Goal: Transaction & Acquisition: Download file/media

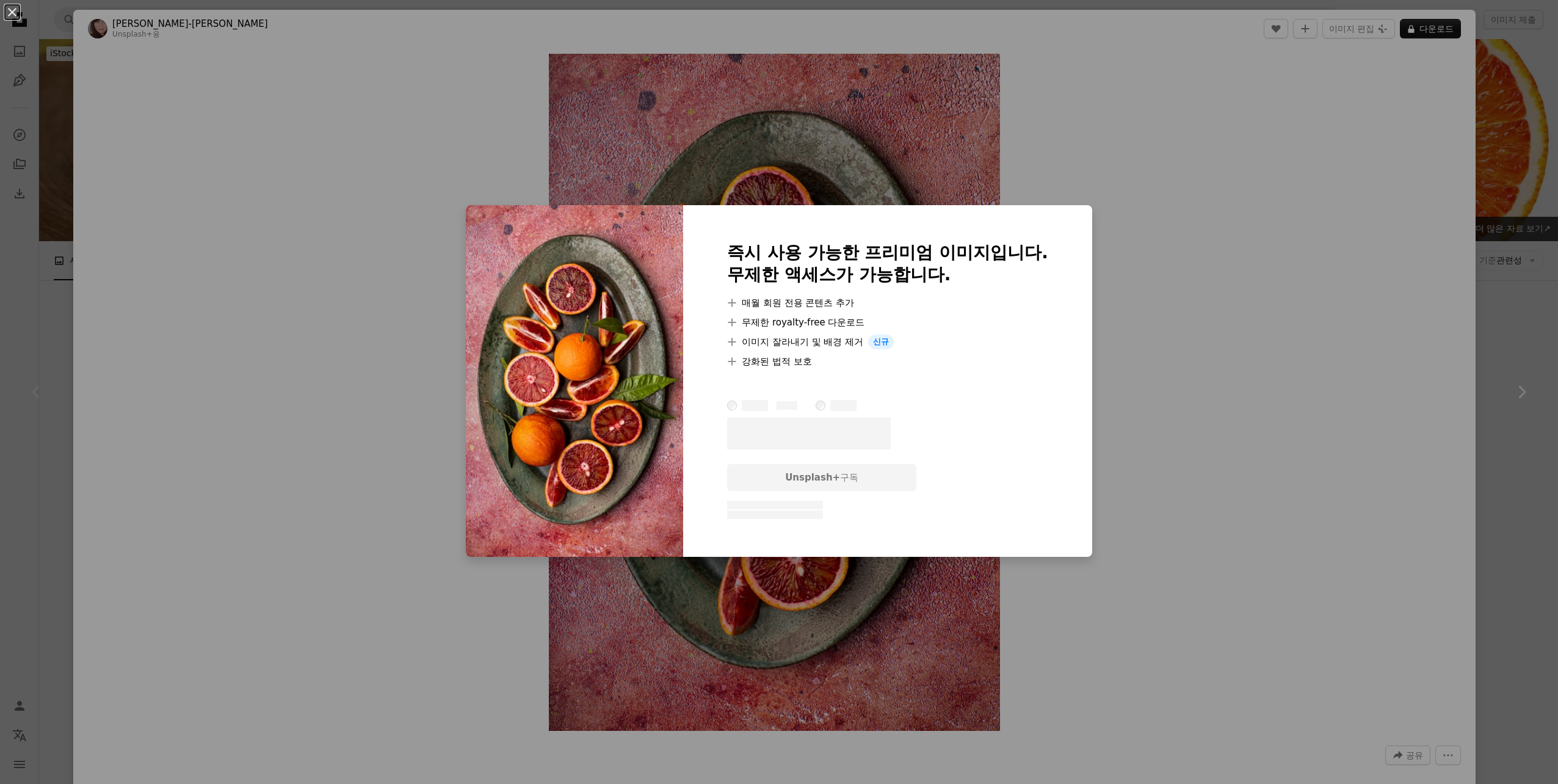
scroll to position [122, 0]
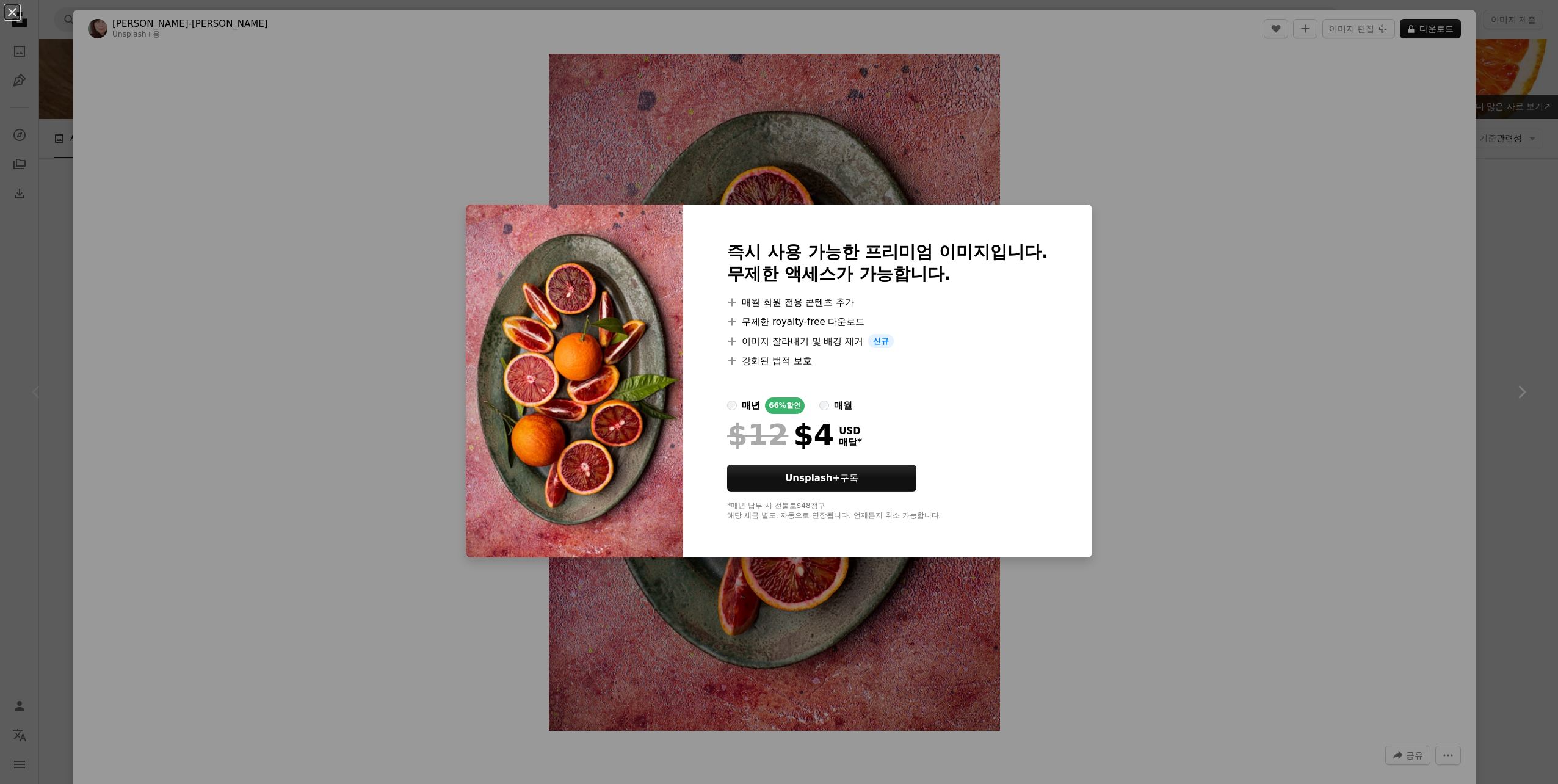
click at [1178, 295] on div "An X shape 즉시 사용 가능한 프리미엄 이미지입니다. 무제한 액세스가 가능합니다. A plus sign 매월 회원 전용 콘텐츠 추가 A…" at bounding box center [779, 392] width 1558 height 784
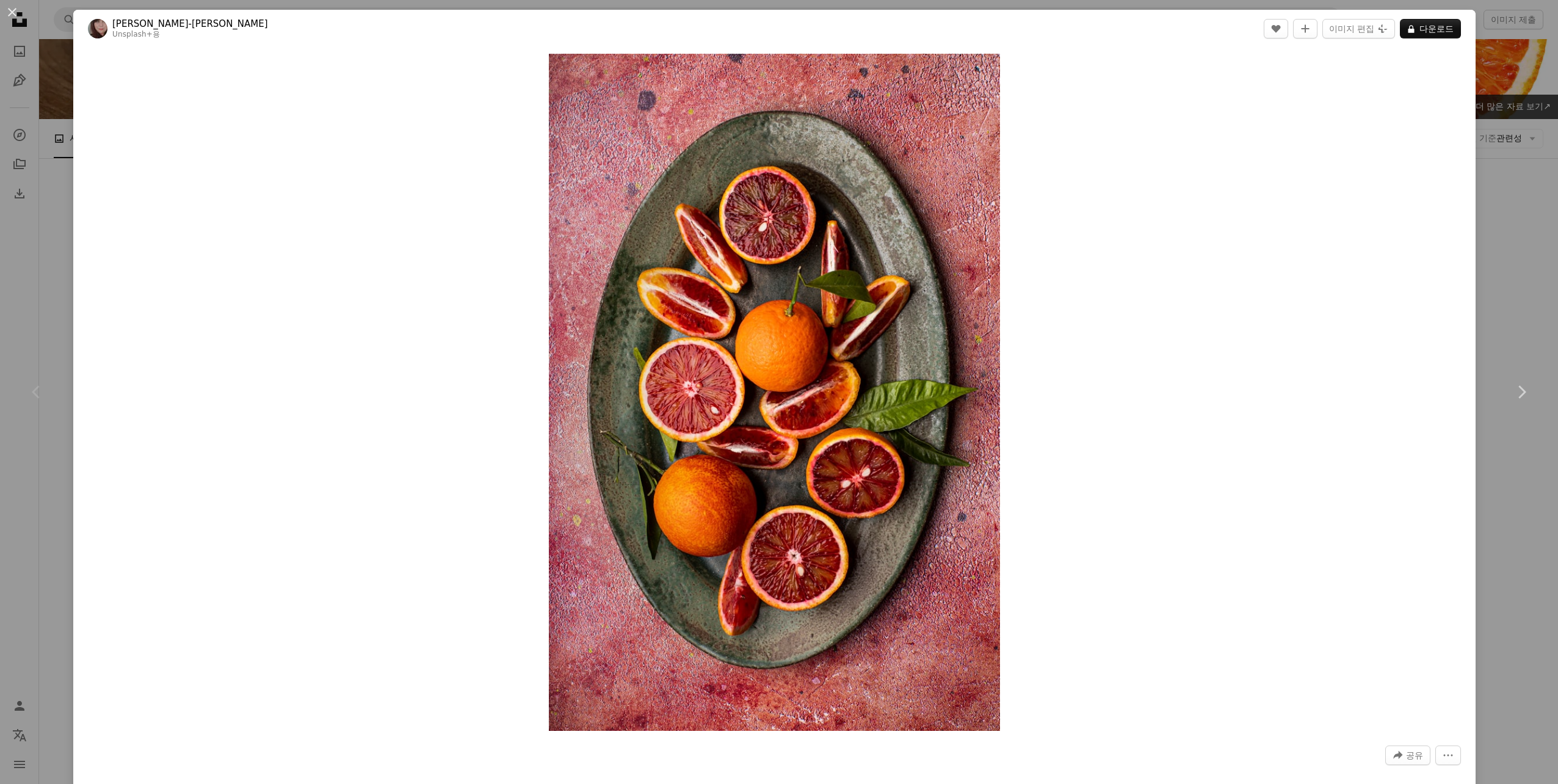
click at [1523, 302] on div "An X shape Chevron left Chevron right [PERSON_NAME]-[PERSON_NAME] Unsplash+ 용 A…" at bounding box center [779, 392] width 1558 height 784
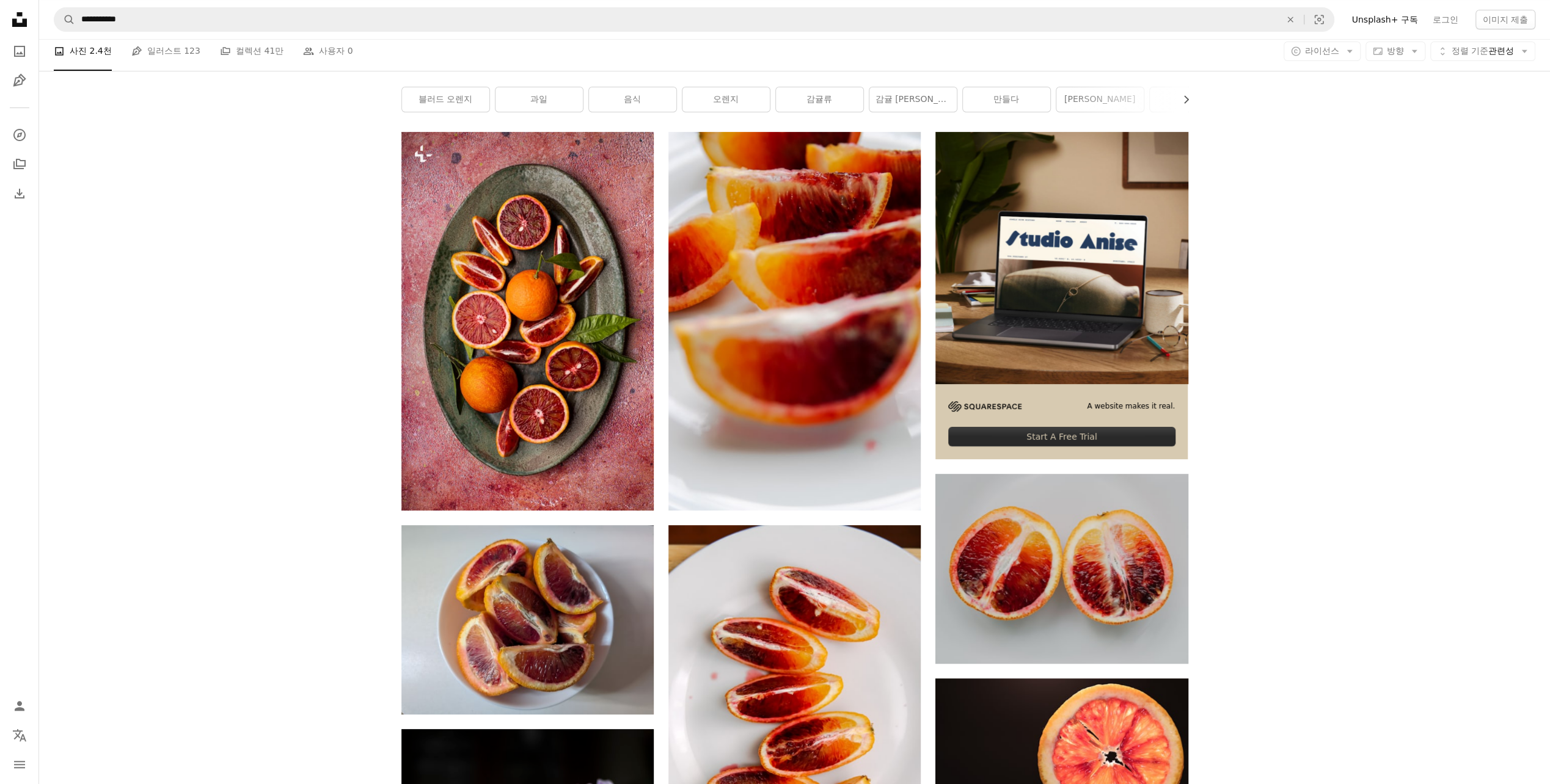
scroll to position [244, 0]
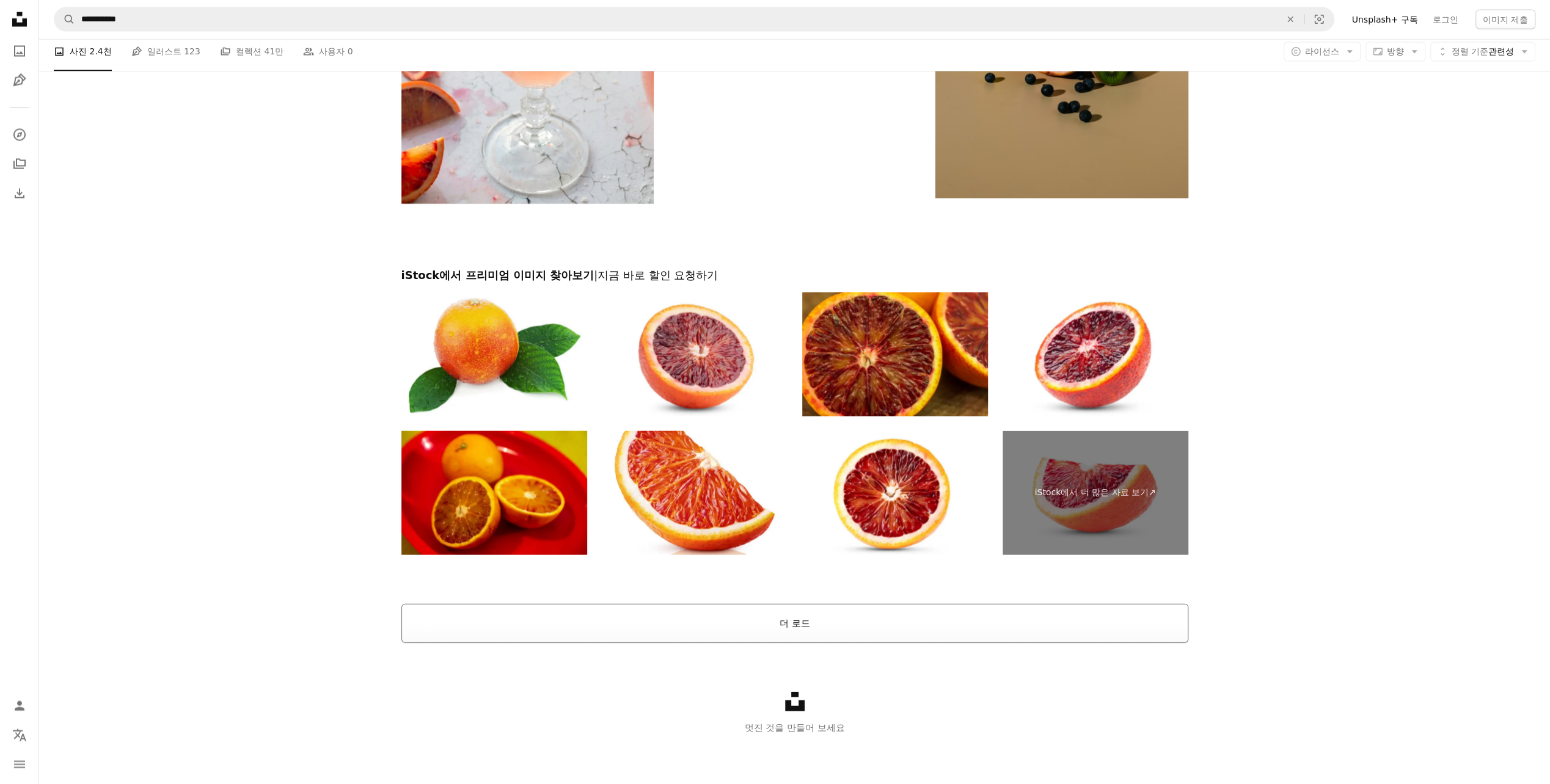
click at [835, 628] on button "더 로드" at bounding box center [795, 623] width 787 height 39
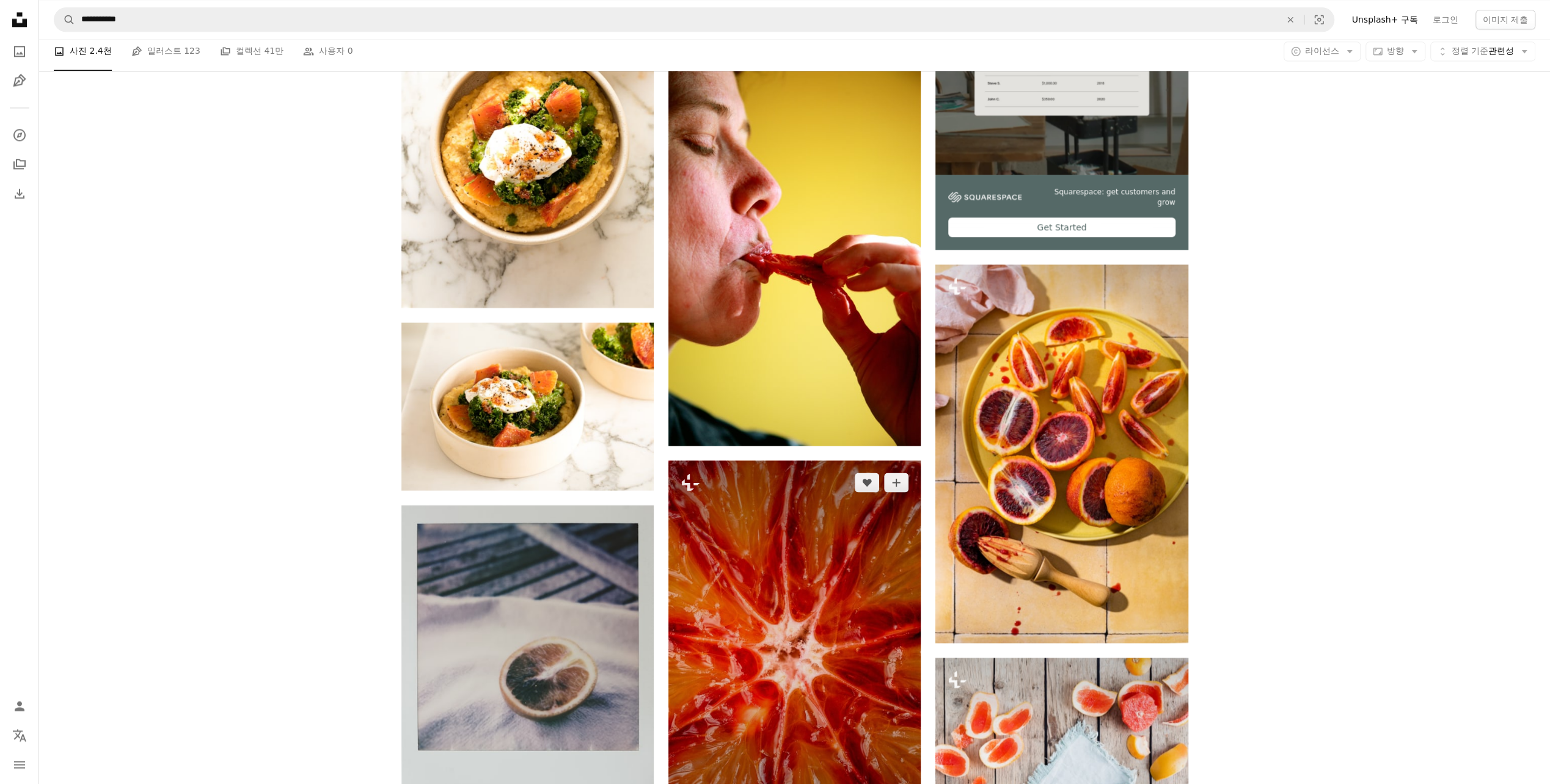
scroll to position [6488, 0]
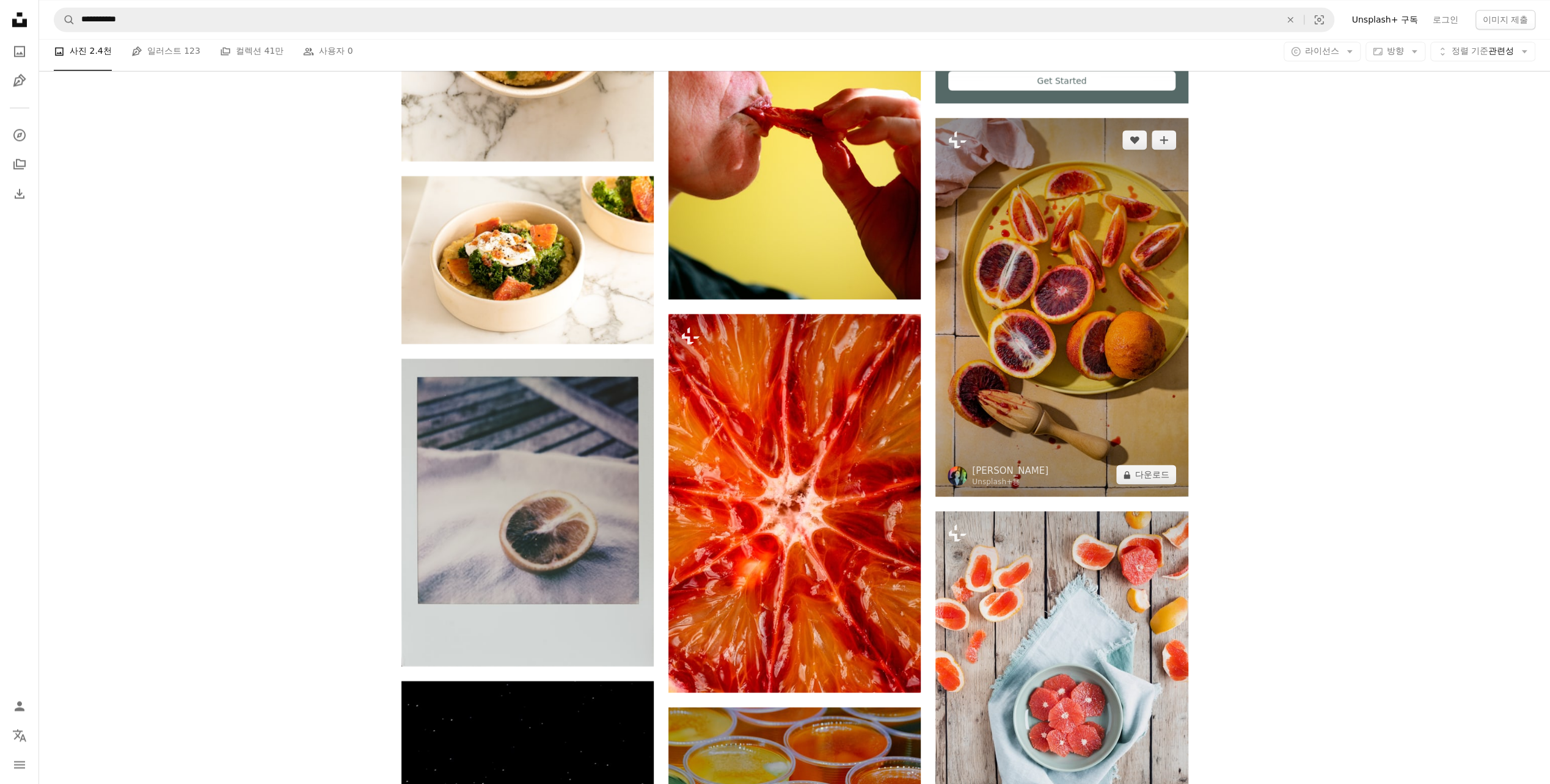
click at [1098, 351] on img at bounding box center [1061, 307] width 252 height 379
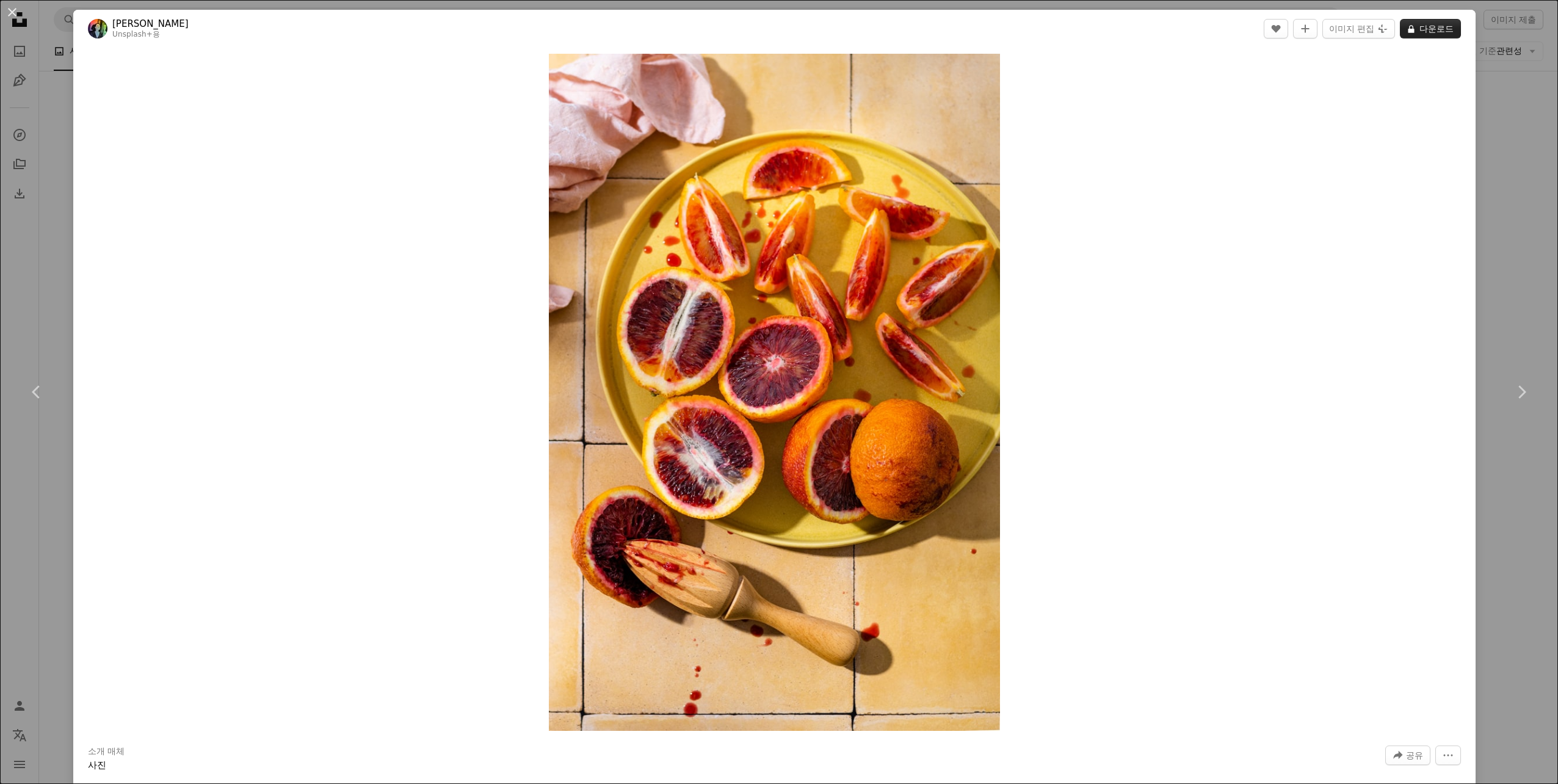
click at [1409, 33] on button "A lock 다운로드" at bounding box center [1430, 28] width 61 height 20
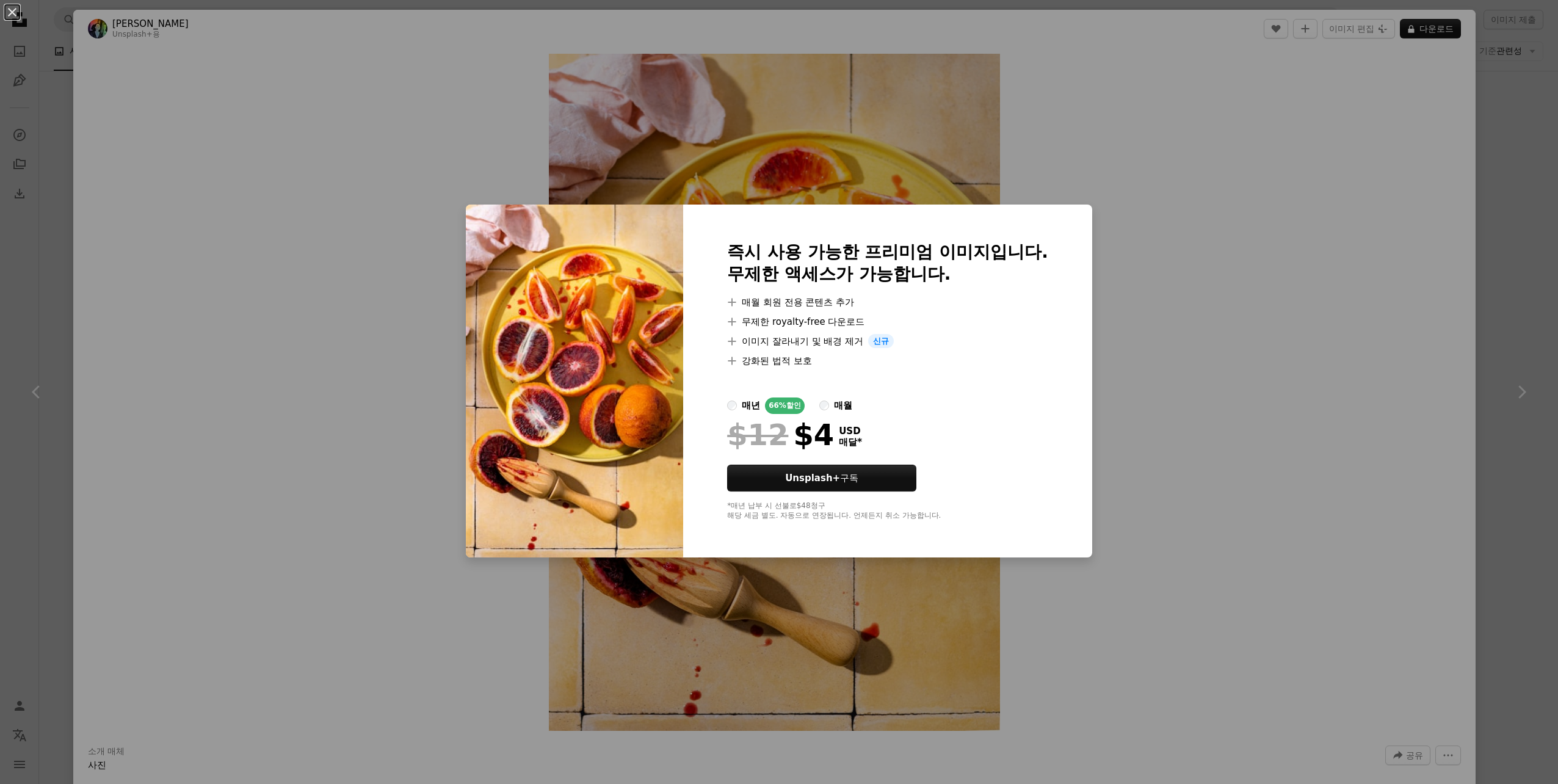
click at [1394, 416] on div "An X shape 즉시 사용 가능한 프리미엄 이미지입니다. 무제한 액세스가 가능합니다. A plus sign 매월 회원 전용 콘텐츠 추가 A…" at bounding box center [779, 392] width 1558 height 784
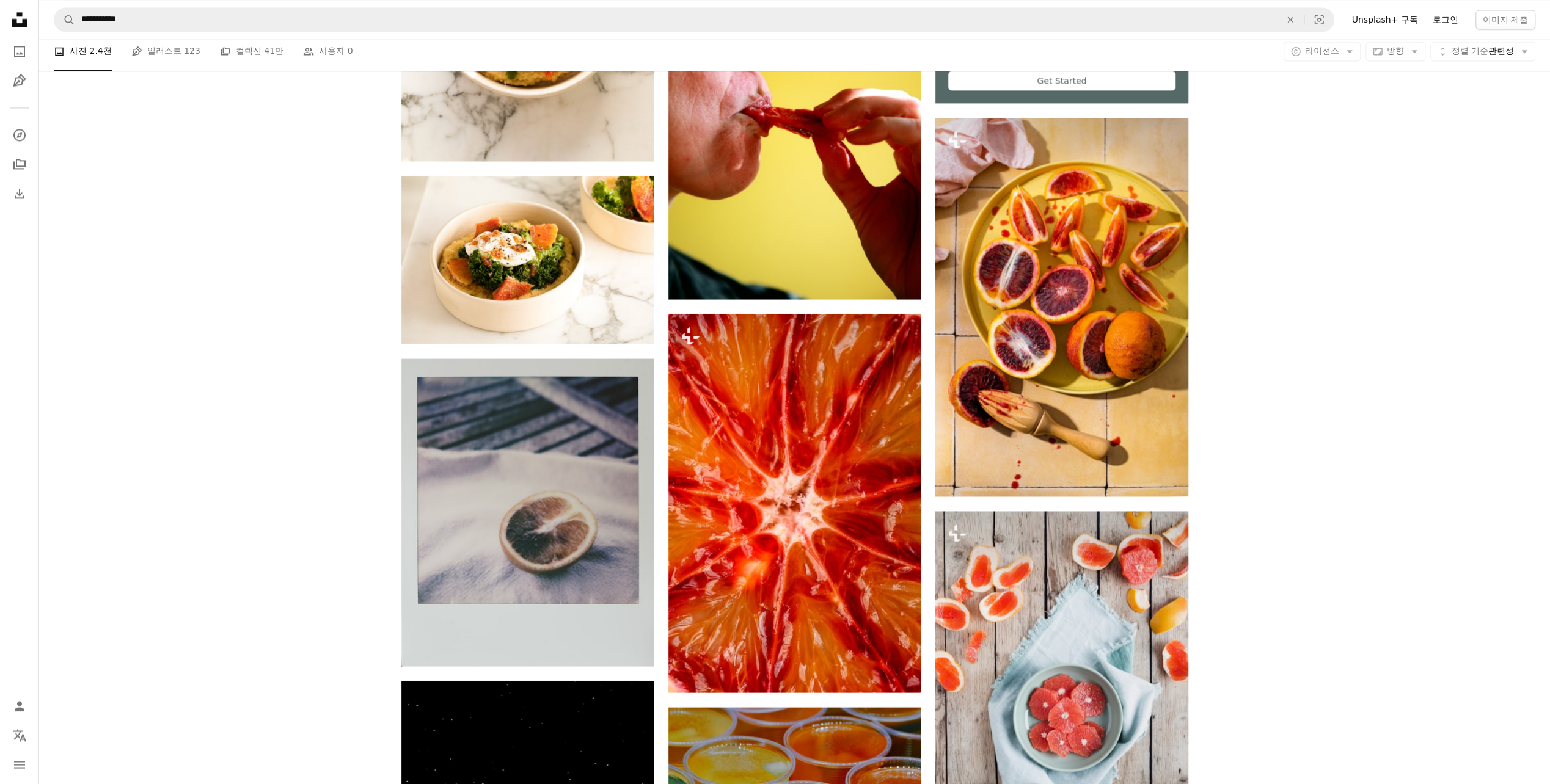
click at [1444, 18] on link "로그인" at bounding box center [1445, 20] width 40 height 20
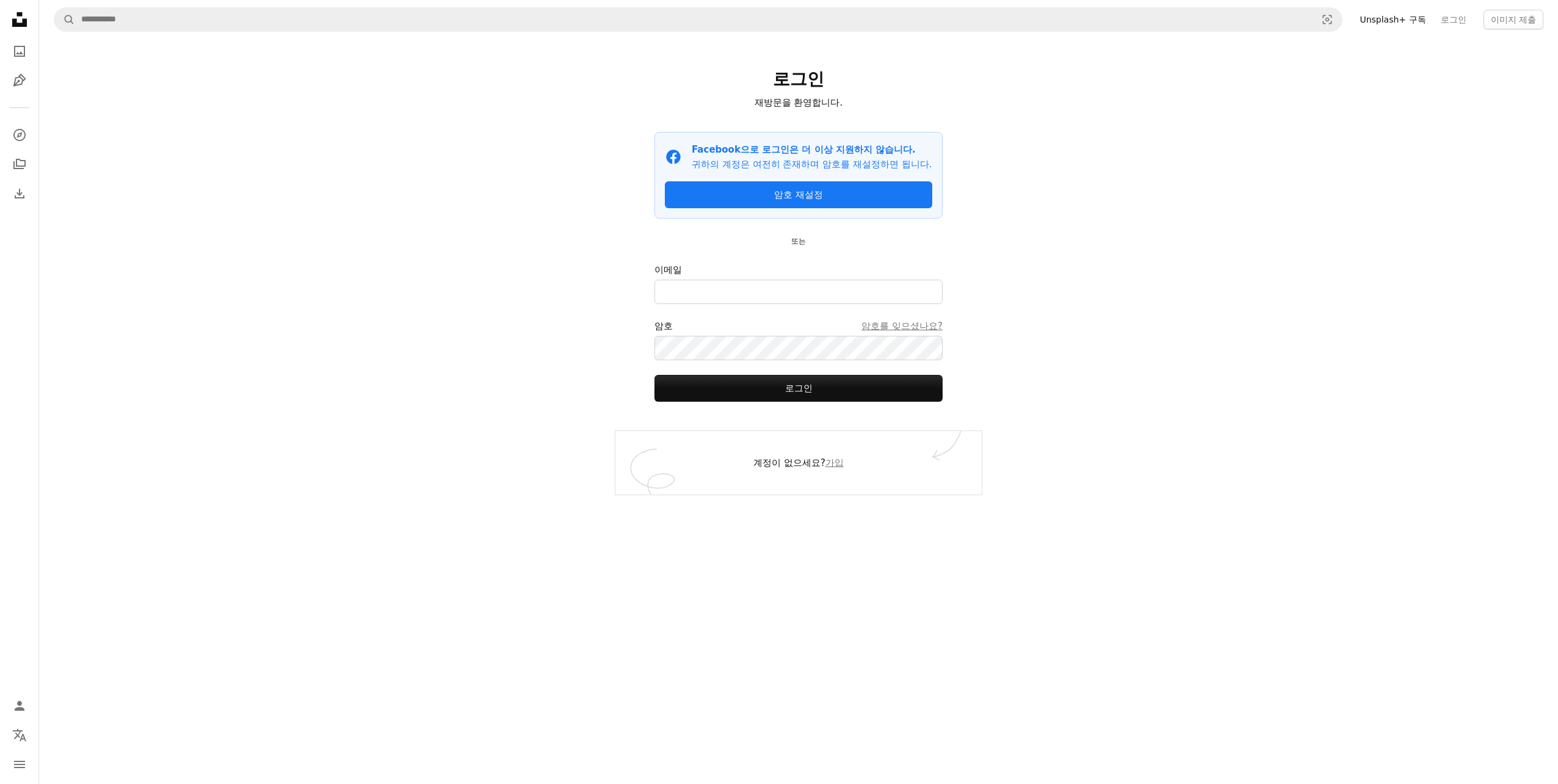
click at [1350, 293] on div "A magnifying glass Visual search Unsplash+ 구독 로그인 이미지 제출 로그인 재방문을 환영합니다. Facebo…" at bounding box center [799, 392] width 1519 height 784
